Goal: Task Accomplishment & Management: Use online tool/utility

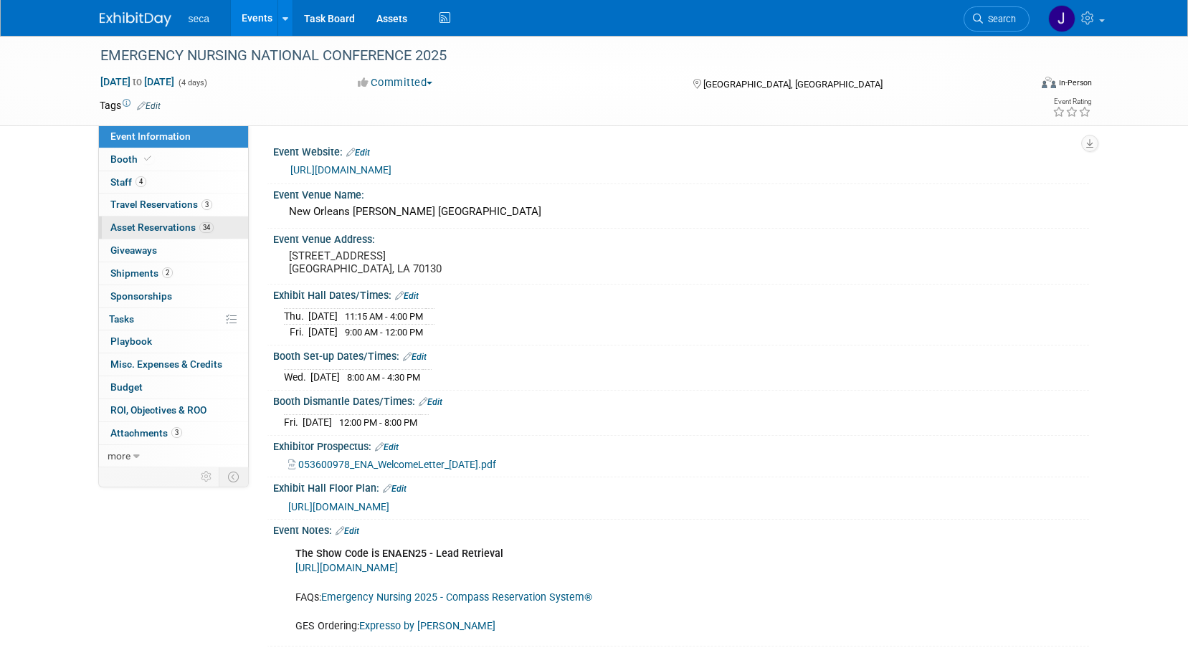
click at [156, 223] on span "Asset Reservations 34" at bounding box center [161, 227] width 103 height 11
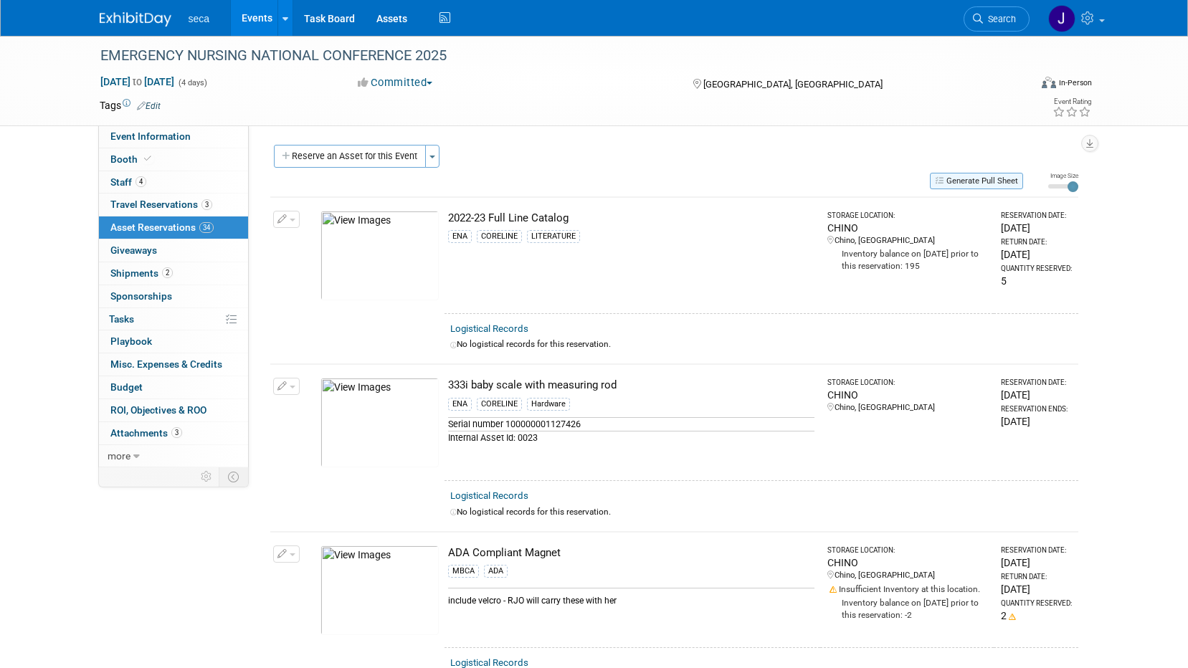
click at [994, 177] on button "Generate Pull Sheet" at bounding box center [976, 181] width 93 height 16
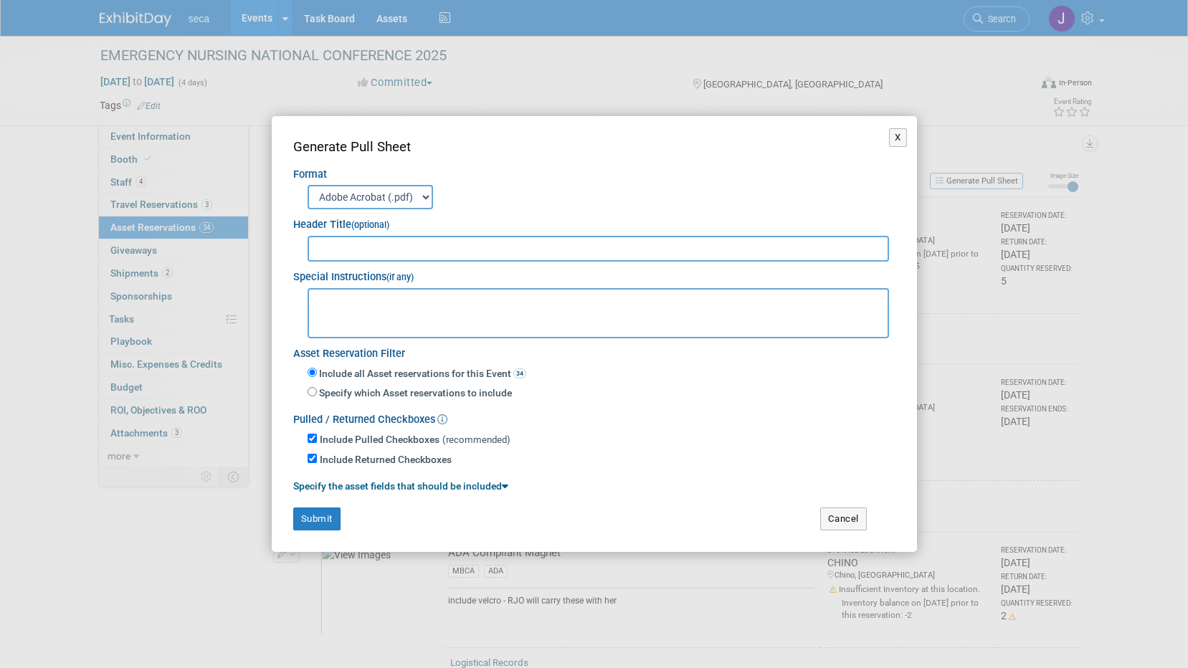
click at [386, 251] on input "text" at bounding box center [599, 249] width 582 height 26
type input "e"
type input "ENA"
click at [320, 519] on button "Submit" at bounding box center [316, 519] width 47 height 23
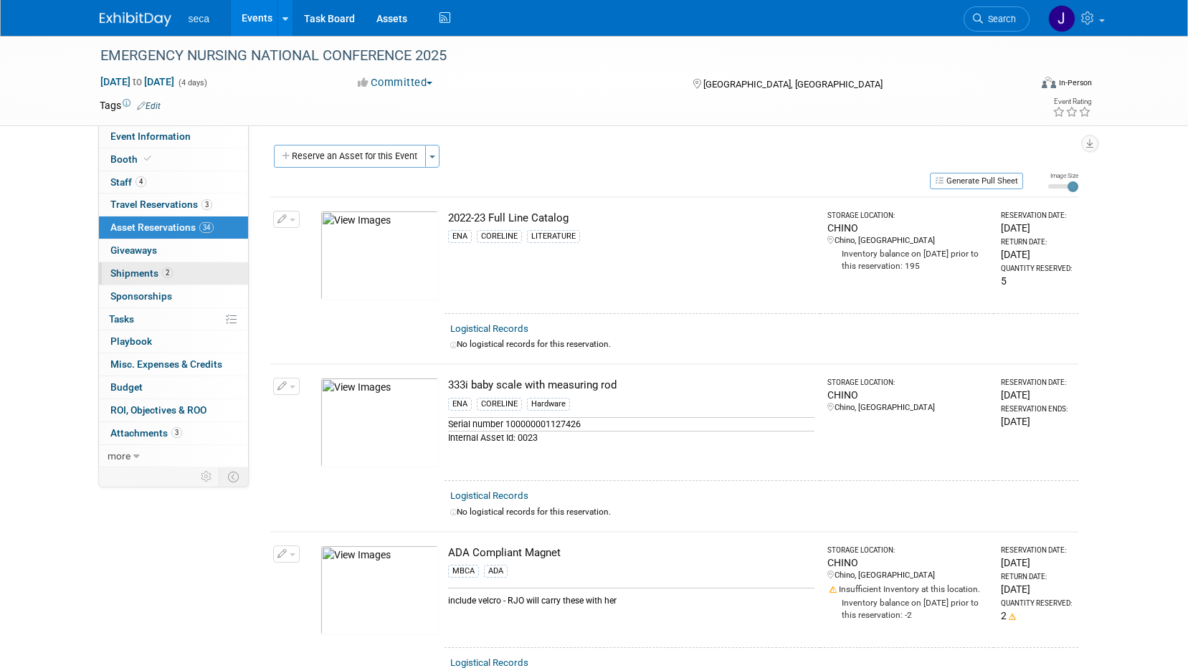
click at [148, 273] on span "Shipments 2" at bounding box center [141, 272] width 62 height 11
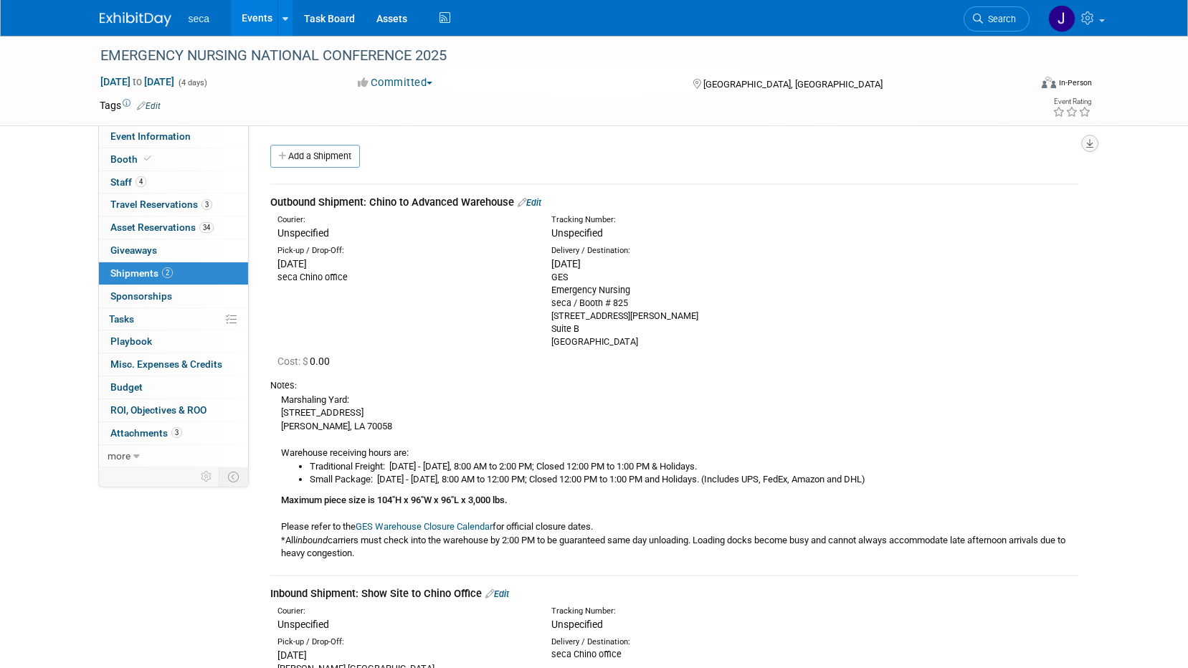
click at [1087, 141] on icon "button" at bounding box center [1089, 143] width 7 height 9
click at [953, 182] on link "Export tab to PDF" at bounding box center [1003, 185] width 167 height 20
